Goal: Information Seeking & Learning: Learn about a topic

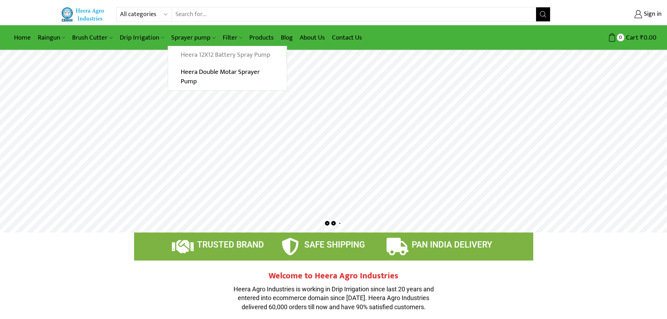
click at [188, 54] on link "Heera 12X12 Battery Spray Pump" at bounding box center [227, 54] width 118 height 17
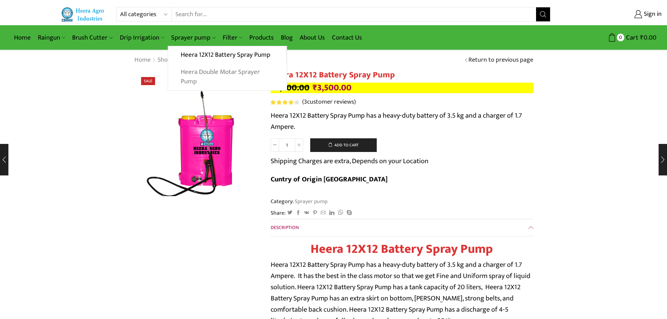
click at [197, 70] on link "Heera Double Motar Sprayer Pump" at bounding box center [227, 76] width 118 height 27
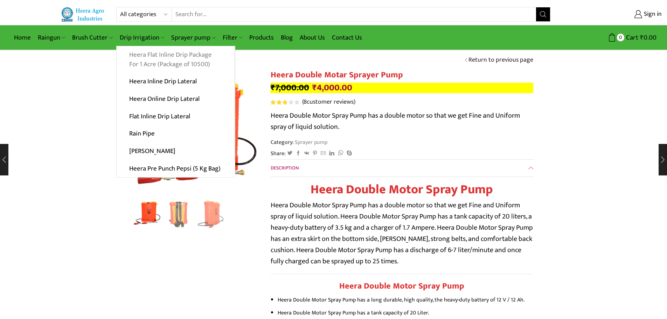
click at [141, 55] on link "Heera Flat Inline Drip Package For 1 Acre (Package of 10500)" at bounding box center [176, 59] width 118 height 27
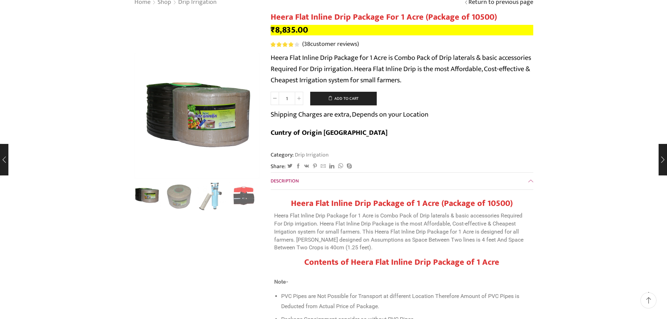
scroll to position [70, 0]
